Goal: Information Seeking & Learning: Learn about a topic

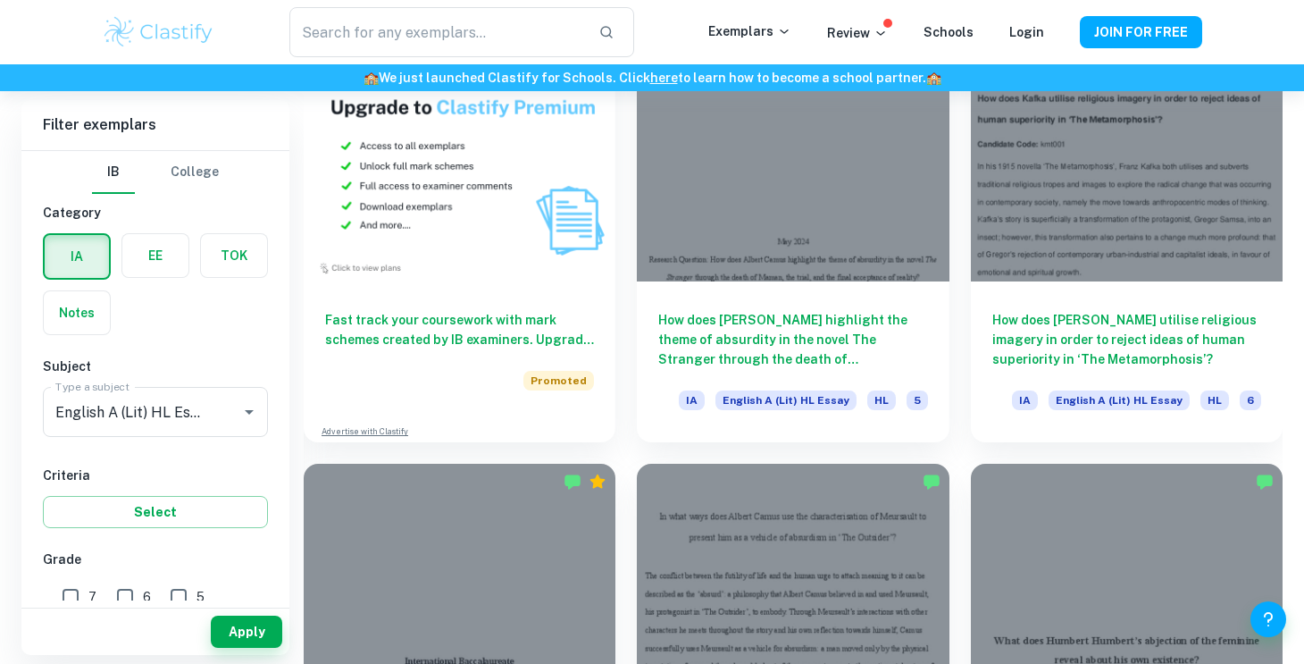
scroll to position [1374, 0]
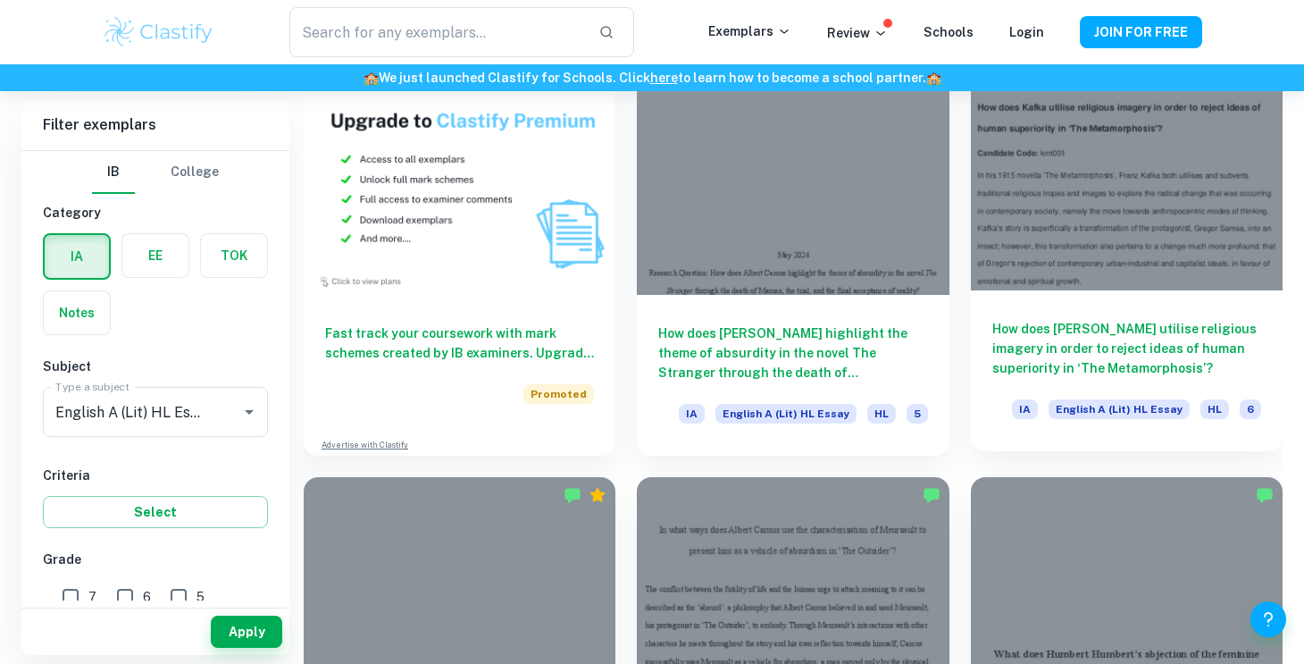
click at [1178, 290] on div "How does [PERSON_NAME] utilise religious imagery in order to reject ideas of hu…" at bounding box center [1127, 370] width 312 height 161
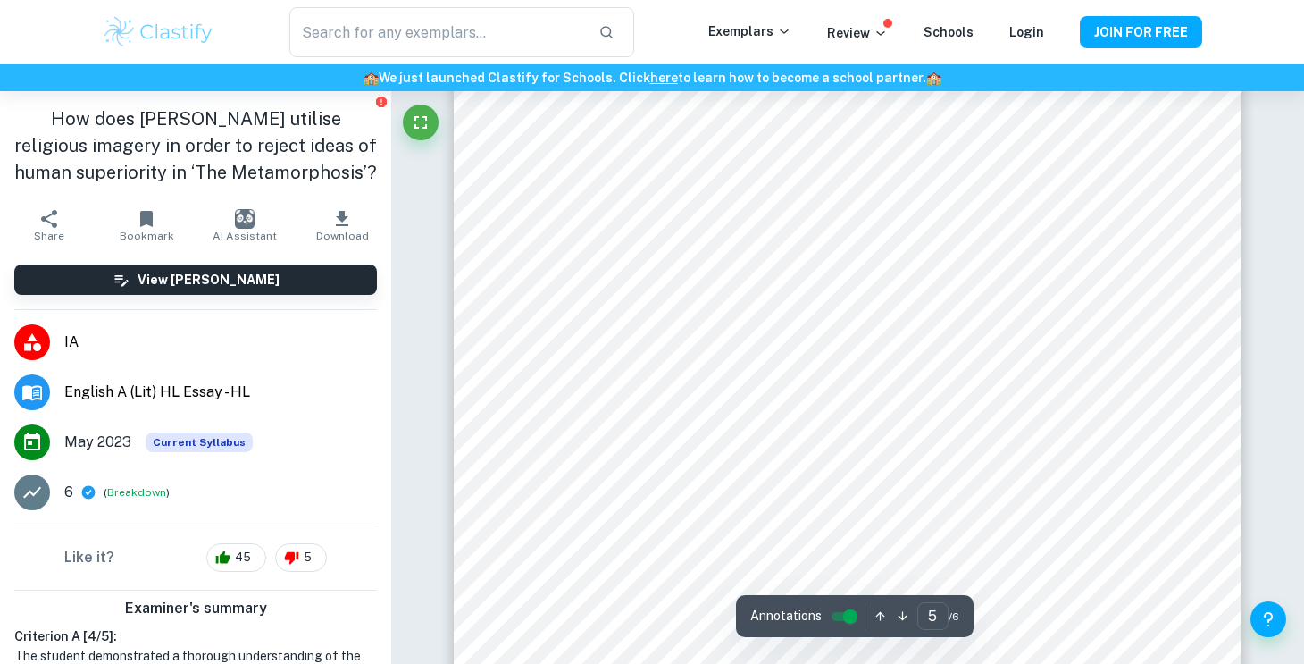
scroll to position [4481, 0]
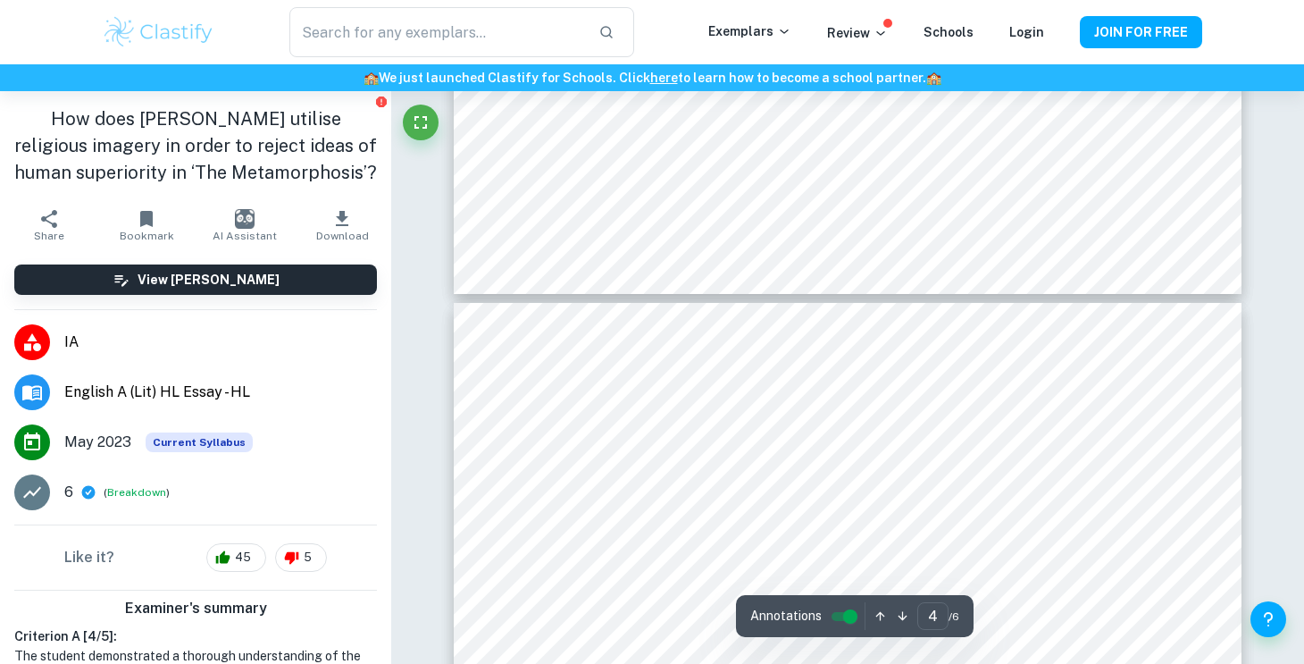
type input "3"
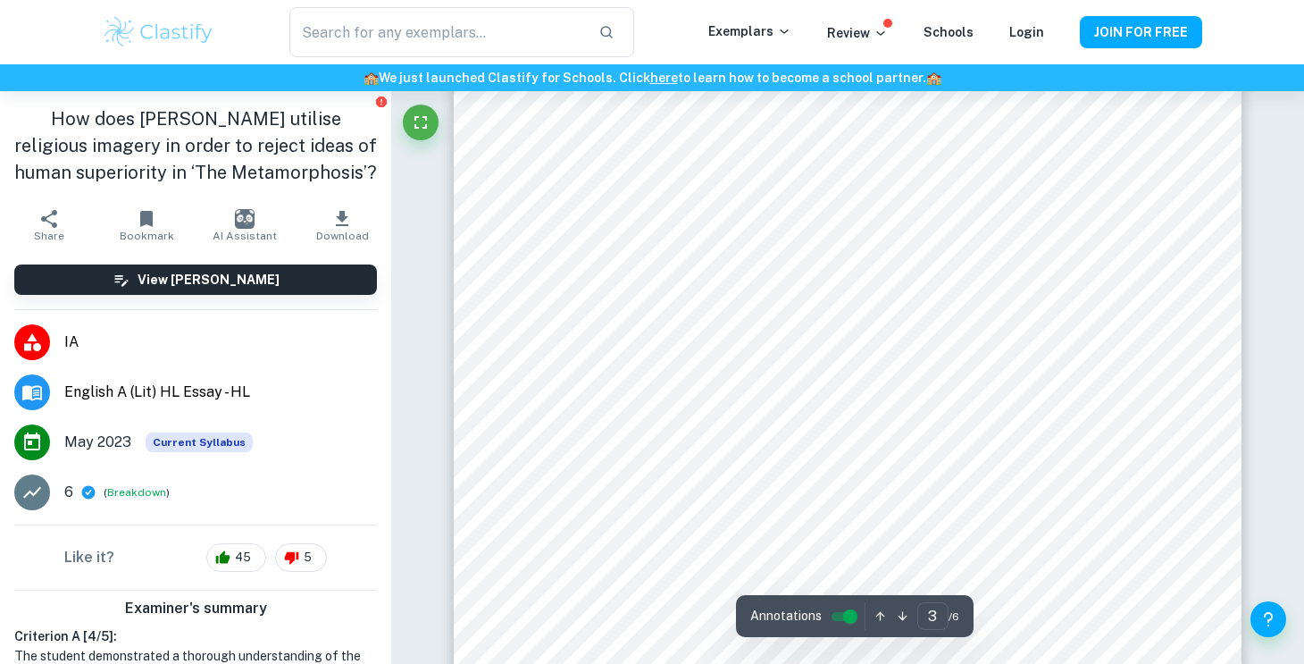
scroll to position [2408, 0]
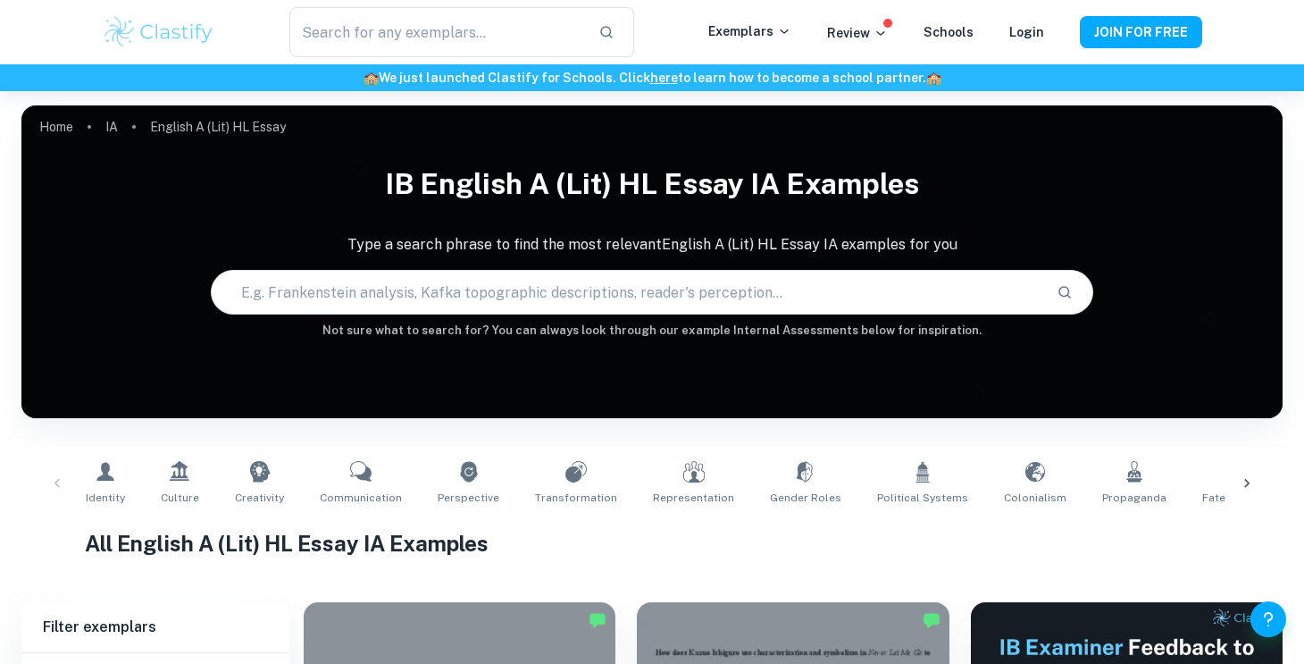
scroll to position [364, 0]
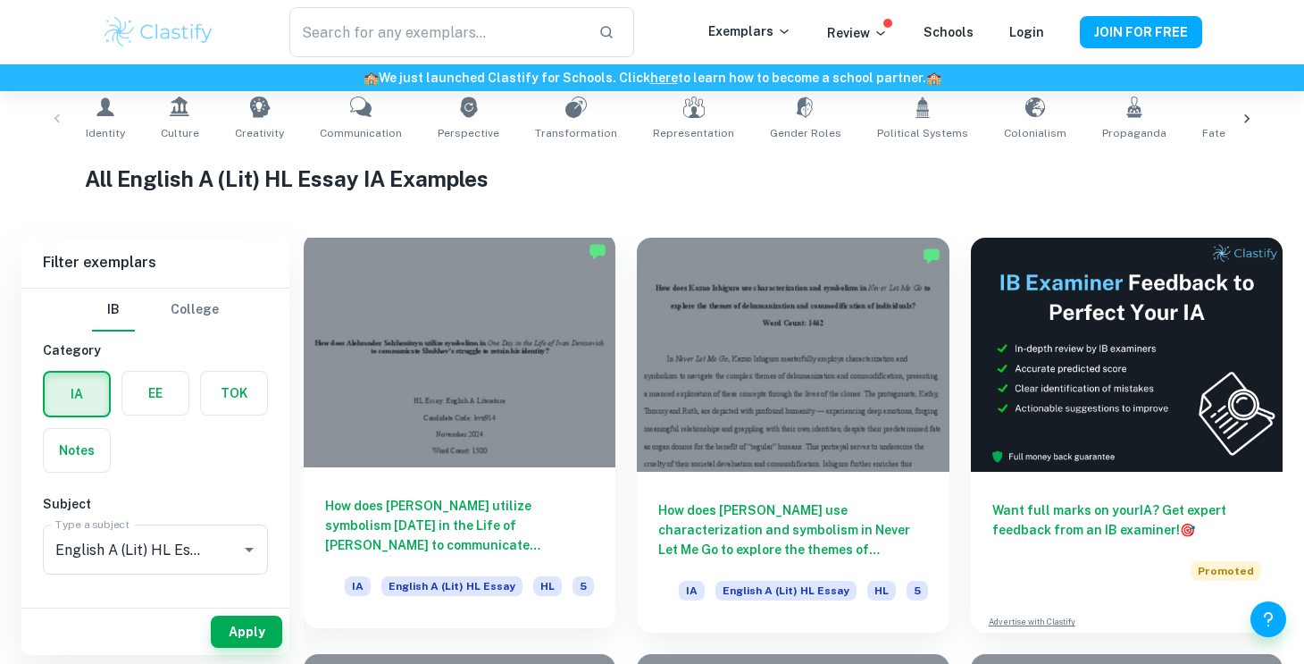
click at [523, 322] on div at bounding box center [460, 350] width 312 height 234
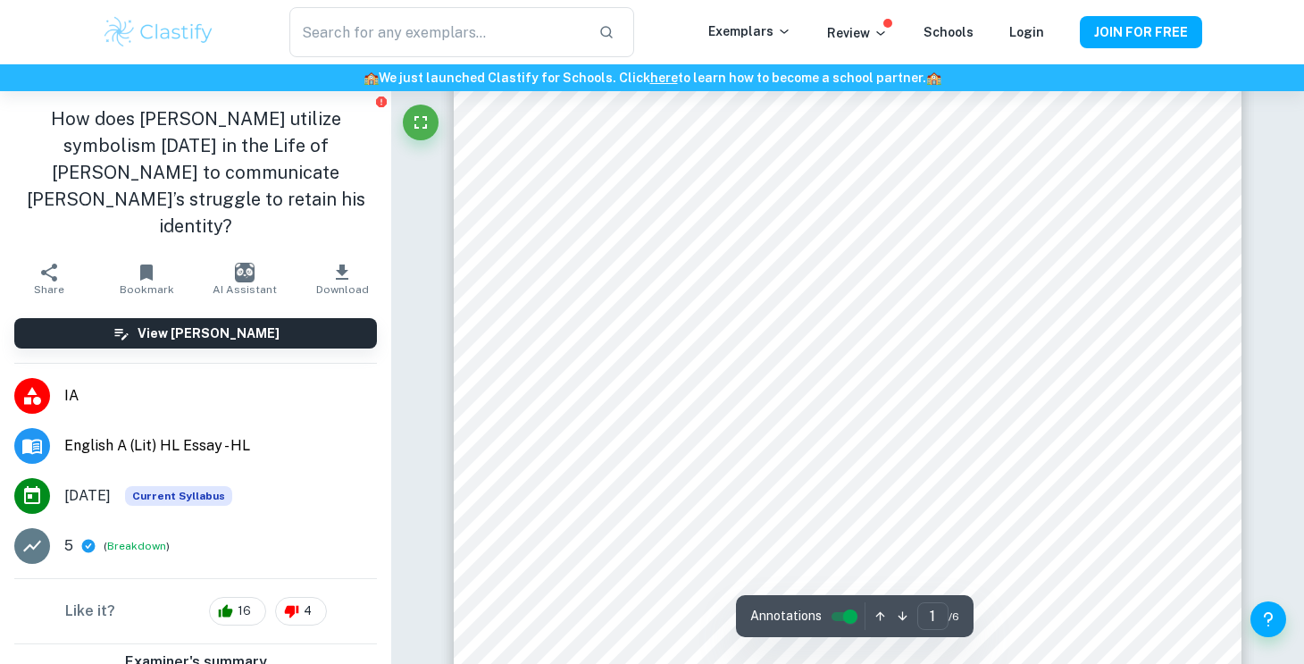
scroll to position [108, 0]
